Goal: Browse casually: Explore the website without a specific task or goal

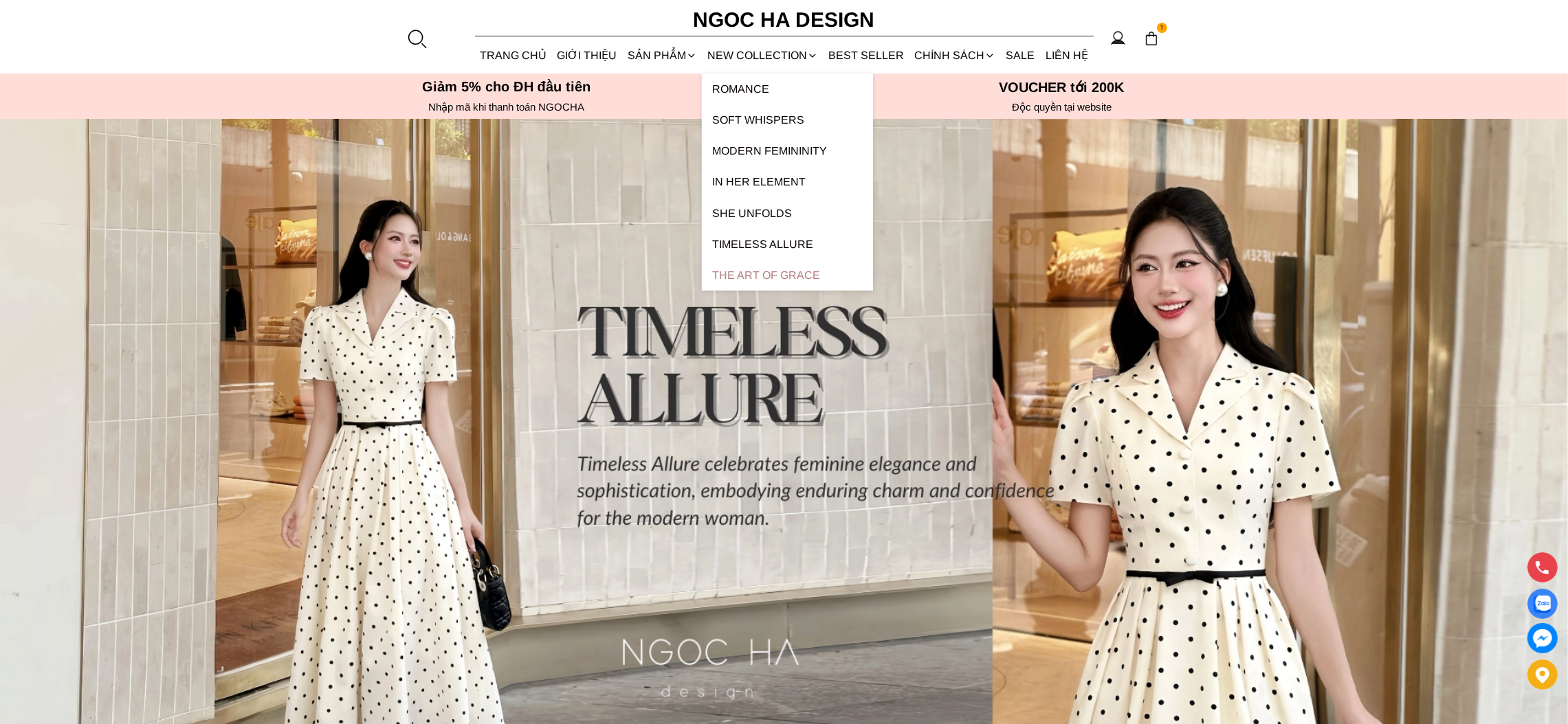
click at [769, 275] on link "The Art Of Grace" at bounding box center [787, 275] width 171 height 31
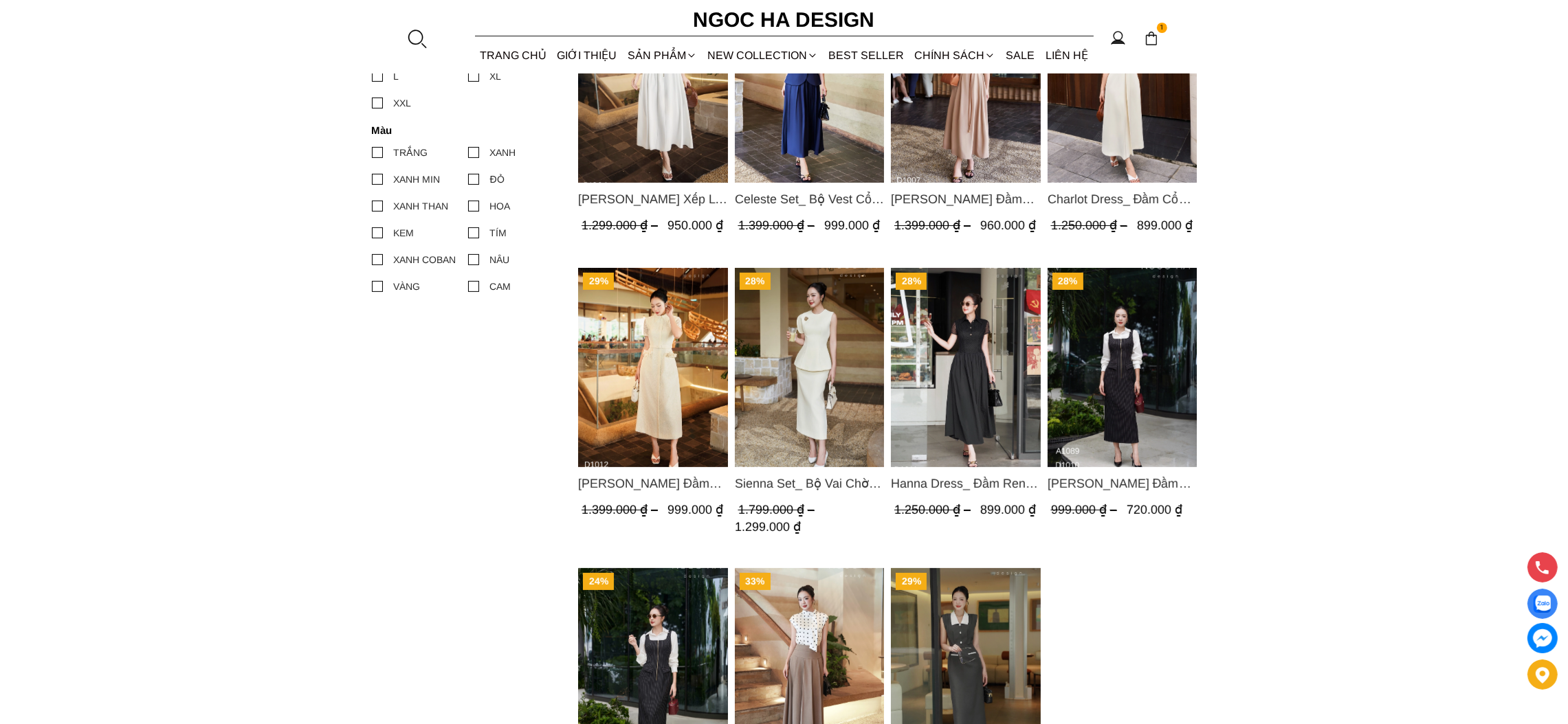
scroll to position [711, 0]
click at [1385, 588] on section "27% Ella Dress_Đầm Xếp Ly Xòe Khóa Đồng Màu Trắng D1006 1.299.000 ₫ 950.000 ₫ (…" at bounding box center [784, 153] width 1568 height 1433
click at [1269, 567] on section "27% Ella Dress_Đầm Xếp Ly Xòe Khóa Đồng Màu Trắng D1006 1.299.000 ₫ 950.000 ₫ (…" at bounding box center [784, 153] width 1568 height 1433
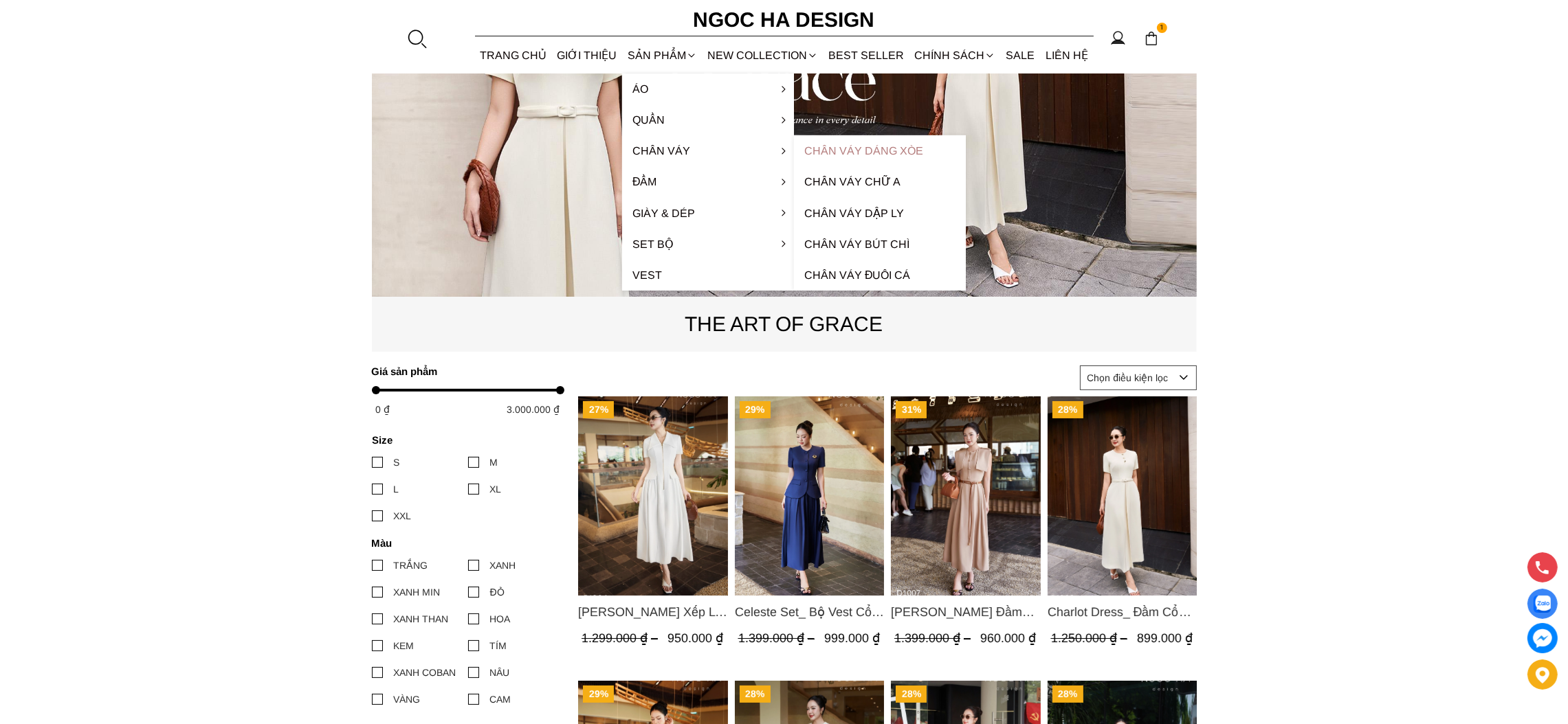
scroll to position [0, 0]
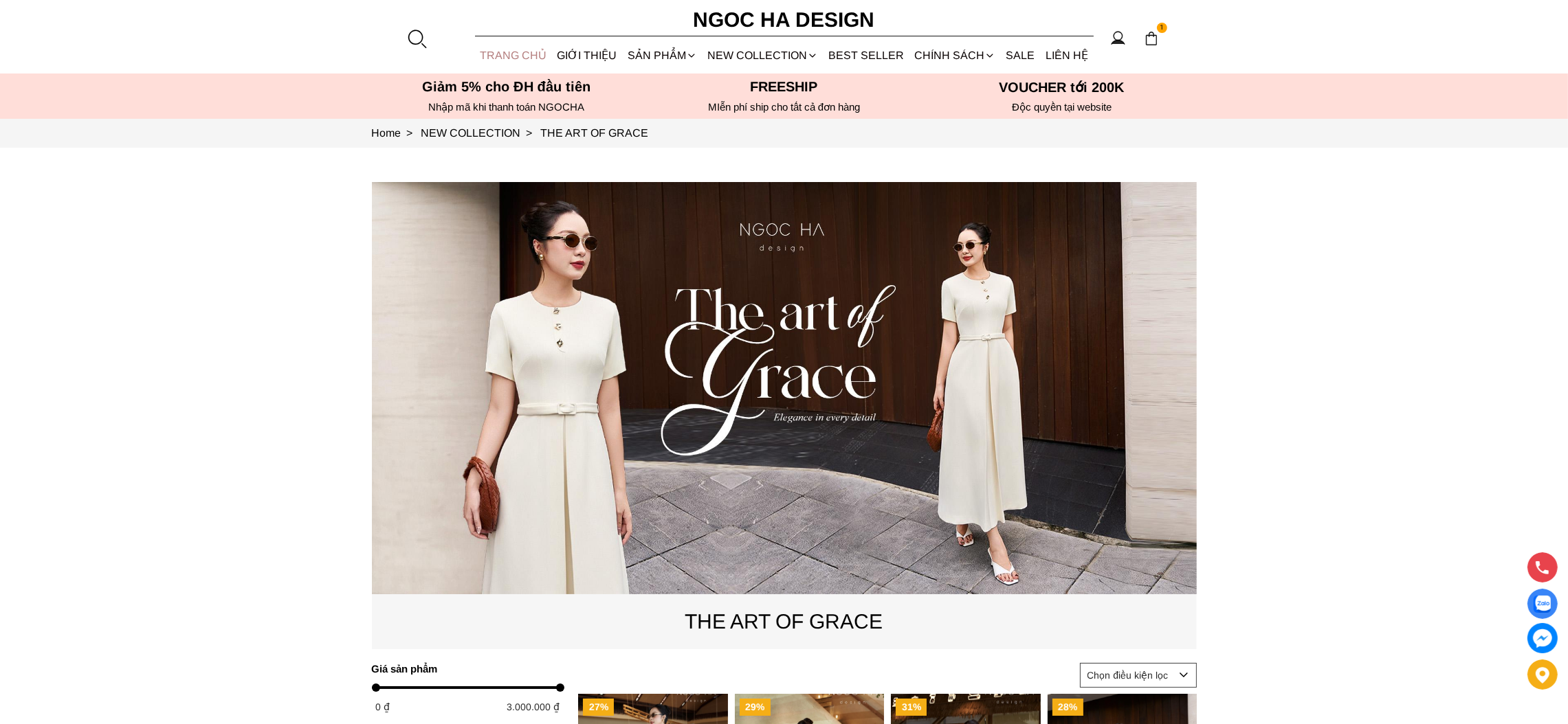
click at [500, 52] on link "TRANG CHỦ" at bounding box center [513, 55] width 77 height 36
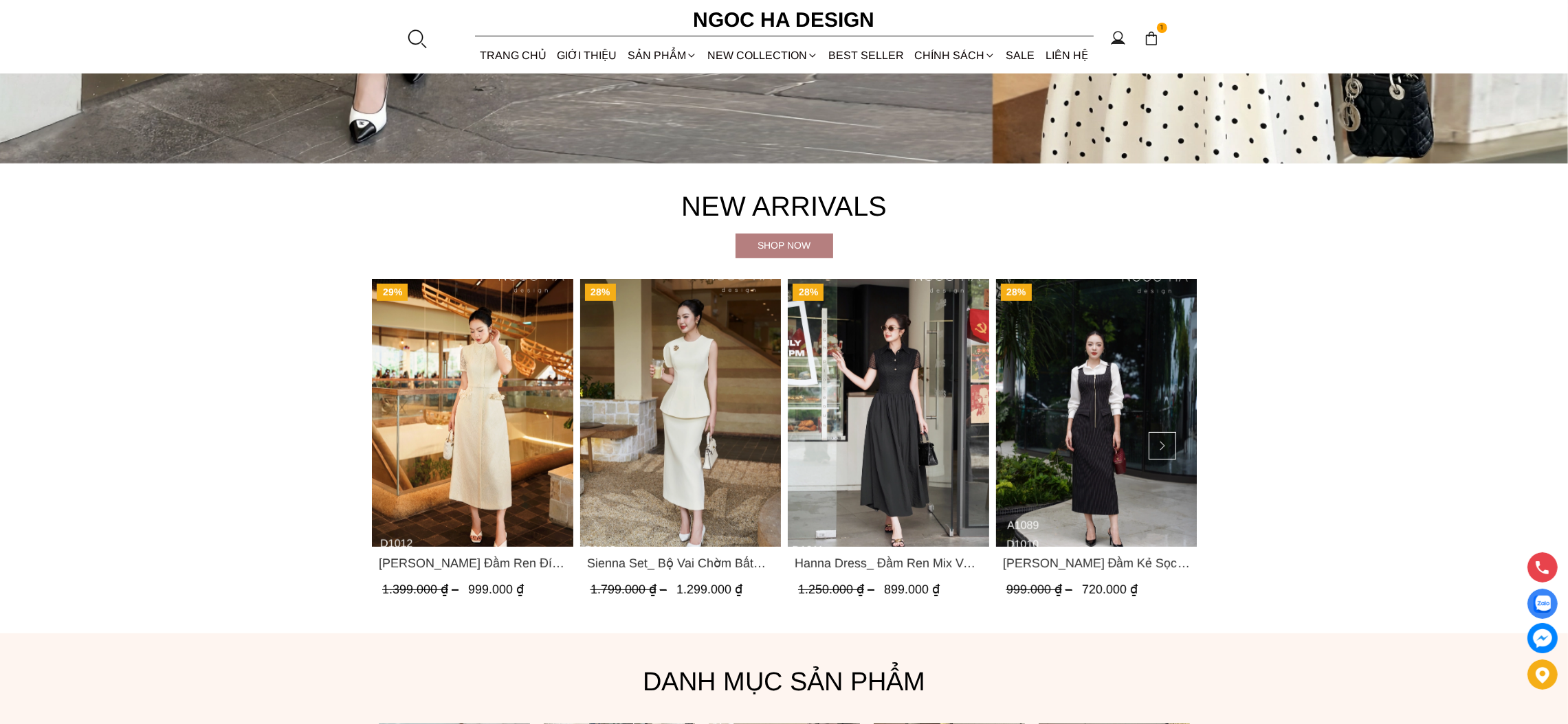
scroll to position [927, 0]
